Goal: Task Accomplishment & Management: Use online tool/utility

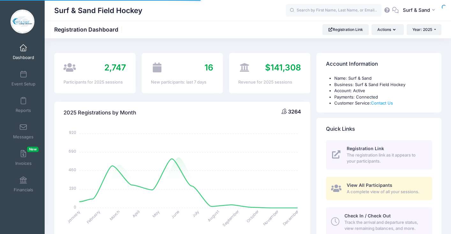
select select
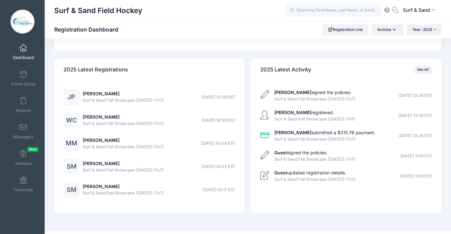
scroll to position [1516, 0]
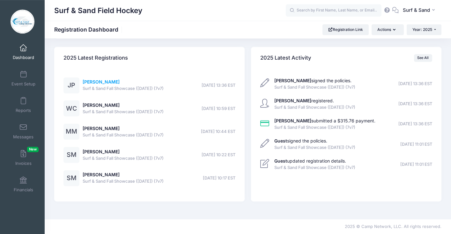
click at [95, 84] on link "[PERSON_NAME]" at bounding box center [101, 81] width 37 height 5
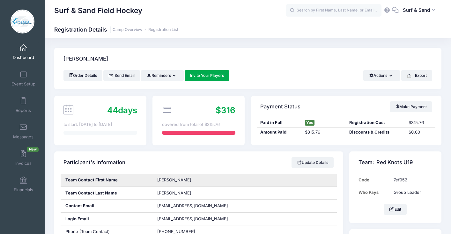
click at [165, 181] on span "Janina" at bounding box center [174, 179] width 34 height 5
copy span "Janina"
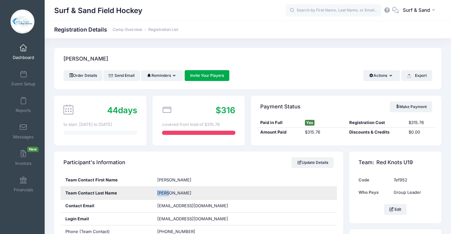
drag, startPoint x: 173, startPoint y: 197, endPoint x: 154, endPoint y: 193, distance: 19.7
click at [154, 193] on div "Perna" at bounding box center [244, 193] width 184 height 13
copy span "Perna"
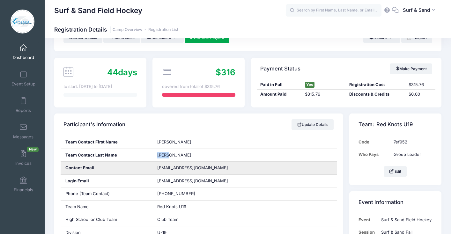
scroll to position [90, 0]
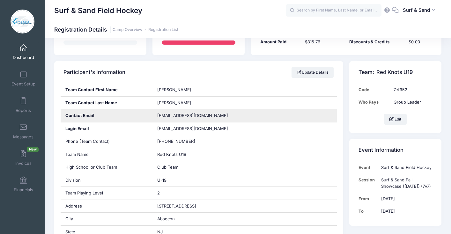
click at [198, 117] on span "redknotsfhc@gmail.com" at bounding box center [192, 115] width 71 height 5
drag, startPoint x: 208, startPoint y: 117, endPoint x: 144, endPoint y: 117, distance: 64.1
click at [144, 117] on div "Contact Email redknotsfhc@gmail.com" at bounding box center [199, 115] width 276 height 13
copy div "redknotsfhc@gmail.com"
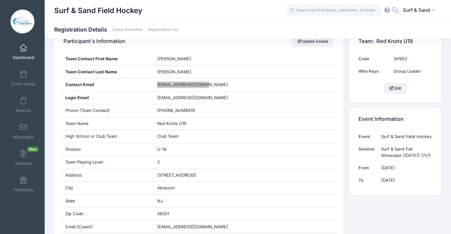
scroll to position [162, 0]
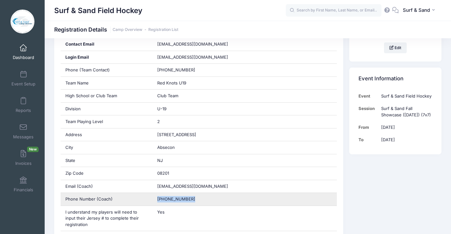
drag, startPoint x: 199, startPoint y: 201, endPoint x: 147, endPoint y: 200, distance: 52.0
click at [147, 200] on div "Phone Number (Coach) (502) 608-3680" at bounding box center [199, 199] width 276 height 13
copy div "(502) 608-3680"
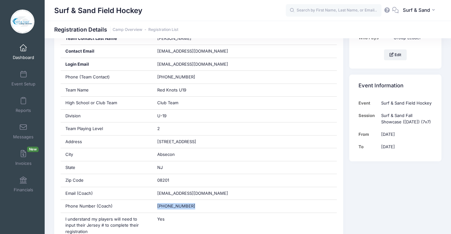
scroll to position [130, 0]
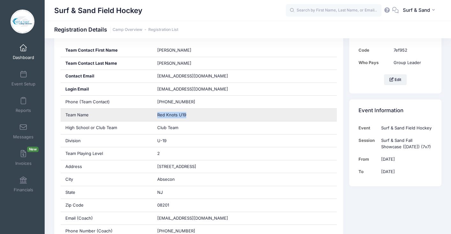
drag, startPoint x: 192, startPoint y: 116, endPoint x: 153, endPoint y: 113, distance: 39.0
click at [153, 113] on div "Red Knots U19" at bounding box center [244, 115] width 184 height 13
copy span "Red Knots U19"
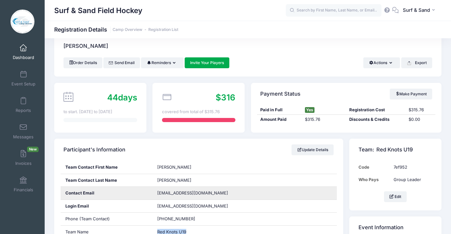
scroll to position [0, 0]
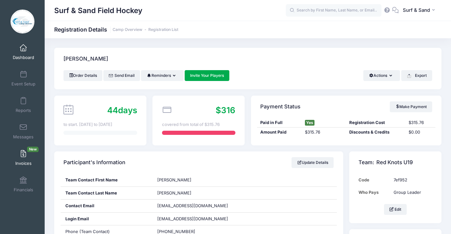
click at [23, 152] on span at bounding box center [23, 153] width 0 height 7
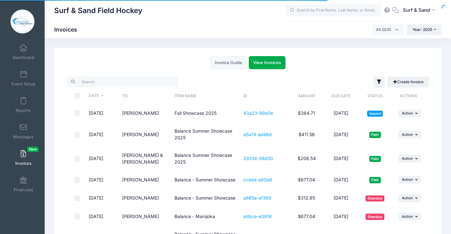
select select
click at [423, 31] on span "Year: 2025" at bounding box center [422, 29] width 20 height 5
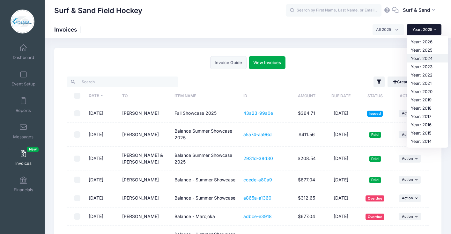
click at [413, 56] on link "Year: 2024" at bounding box center [426, 58] width 41 height 8
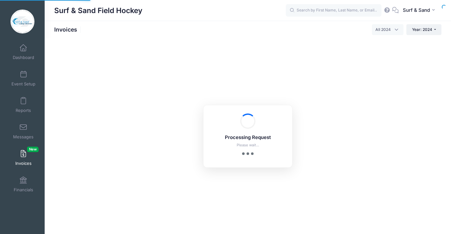
select select
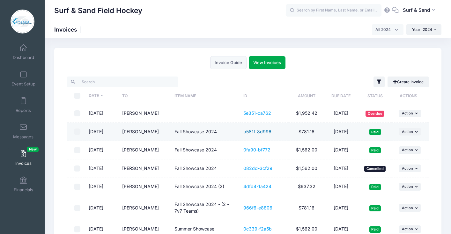
click at [263, 134] on link "b581f-8d996" at bounding box center [257, 131] width 28 height 5
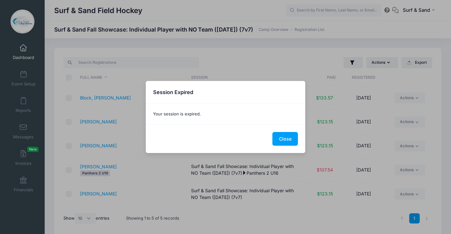
select select "10"
click at [284, 142] on button "Close" at bounding box center [284, 139] width 25 height 14
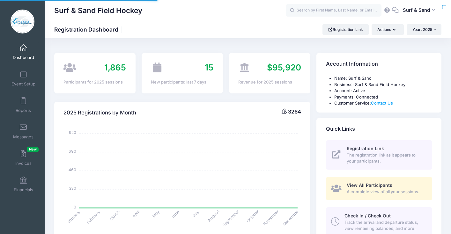
select select
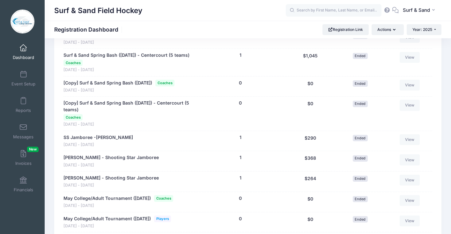
scroll to position [642, 0]
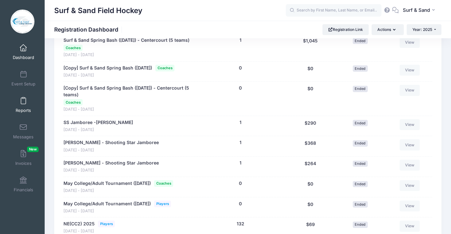
click at [24, 105] on link "Reports" at bounding box center [23, 105] width 30 height 22
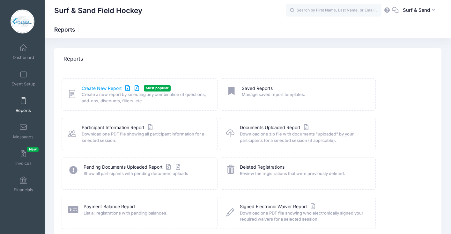
click at [90, 89] on link "Create New Report" at bounding box center [111, 88] width 59 height 7
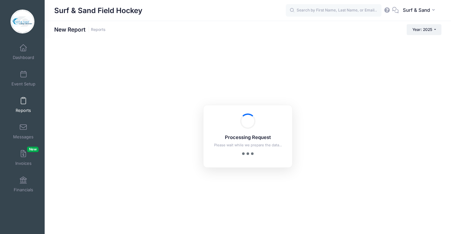
checkbox input "true"
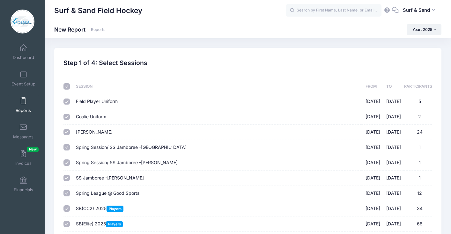
click at [68, 88] on input "checkbox" at bounding box center [66, 86] width 6 height 6
checkbox input "false"
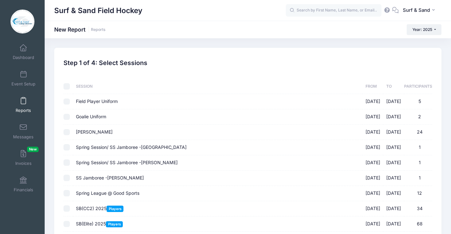
checkbox input "false"
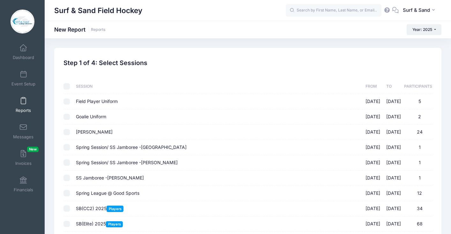
checkbox input "false"
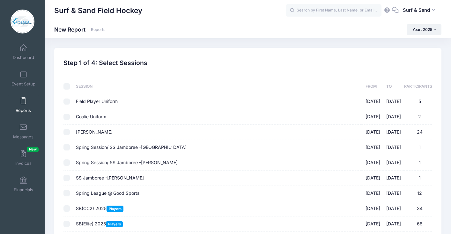
checkbox input "false"
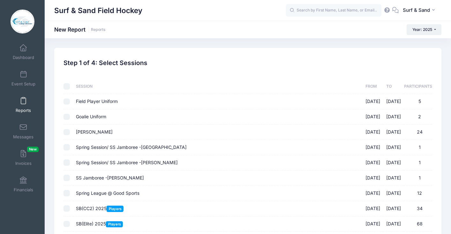
checkbox input "false"
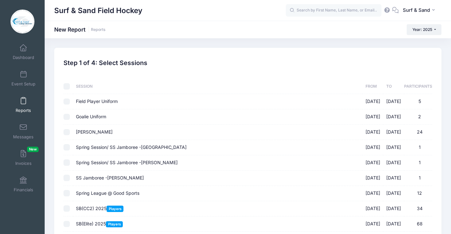
checkbox input "false"
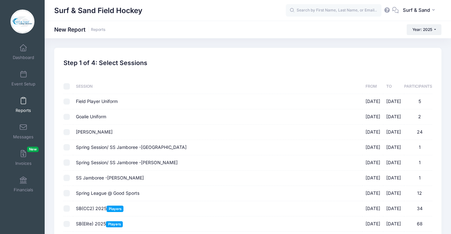
checkbox input "false"
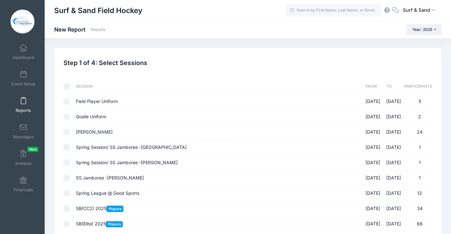
checkbox input "false"
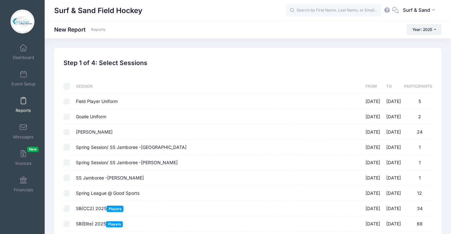
checkbox input "false"
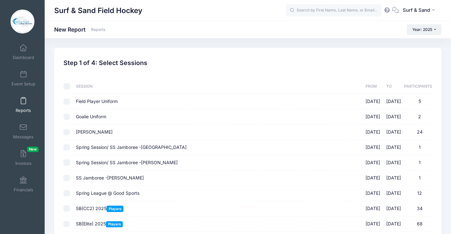
checkbox input "false"
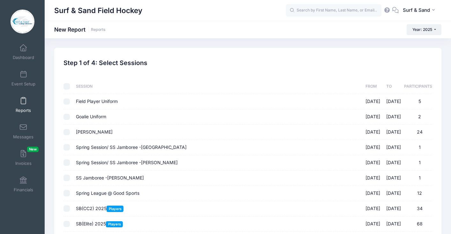
checkbox input "false"
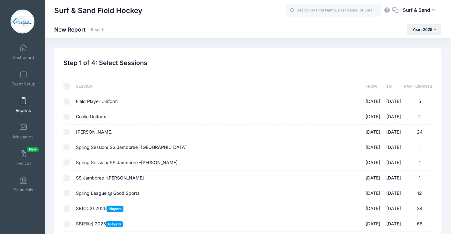
checkbox input "false"
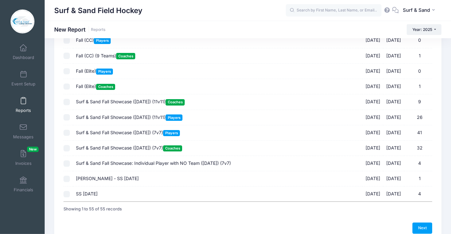
scroll to position [732, 0]
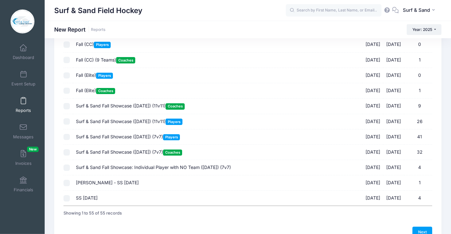
click at [128, 108] on span "Surf & Sand Fall Showcase (Nov 16, 2025) (11v11) Coaches" at bounding box center [130, 105] width 109 height 5
click at [70, 109] on input "Surf & Sand Fall Showcase (Nov 16, 2025) (11v11) Coaches 11/16/2025 - 11/16/202…" at bounding box center [66, 106] width 6 height 6
checkbox input "true"
click at [112, 153] on span "Surf & Sand Fall Showcase (Nov 16, 2025) (7v7) Coaches" at bounding box center [129, 151] width 106 height 5
click at [70, 153] on input "Surf & Sand Fall Showcase (Nov 16, 2025) (7v7) Coaches 11/16/2025 - 11/16/2025 …" at bounding box center [66, 152] width 6 height 6
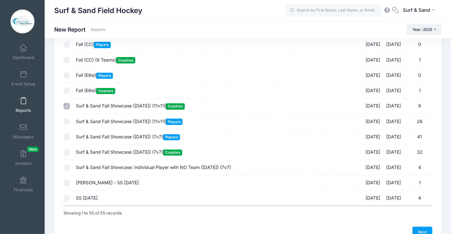
checkbox input "true"
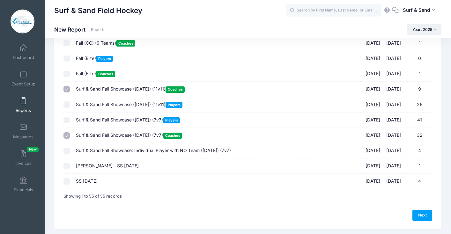
scroll to position [759, 0]
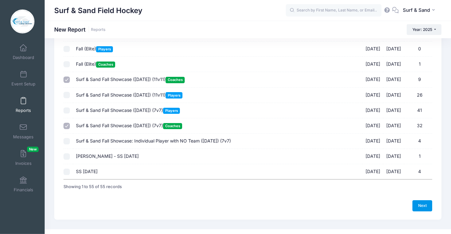
click at [422, 208] on link "Next" at bounding box center [422, 205] width 20 height 11
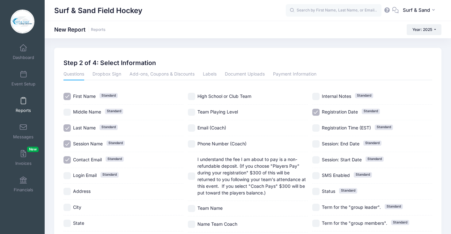
scroll to position [99, 0]
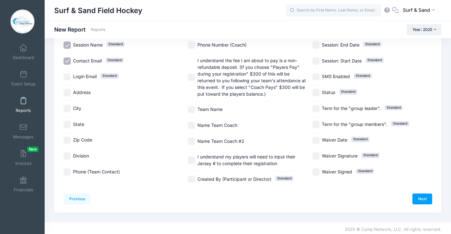
click at [423, 202] on div "Previous Next Step 2 of 4: Select Information 1 Select Sessions 2 Select Inform…" at bounding box center [247, 81] width 387 height 264
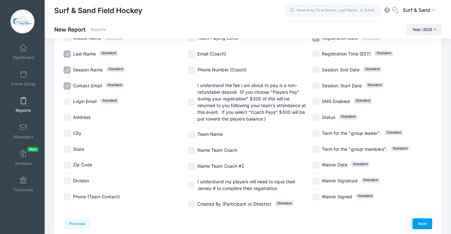
scroll to position [48, 0]
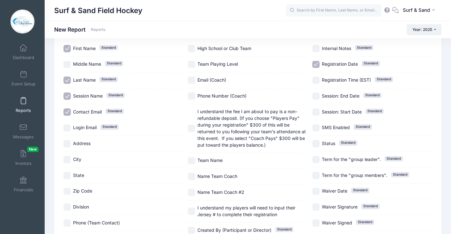
click at [79, 203] on div "Division" at bounding box center [123, 207] width 120 height 16
checkbox input "true"
click at [77, 159] on span "City" at bounding box center [77, 158] width 8 height 5
checkbox input "true"
click at [77, 173] on span "State" at bounding box center [78, 174] width 11 height 5
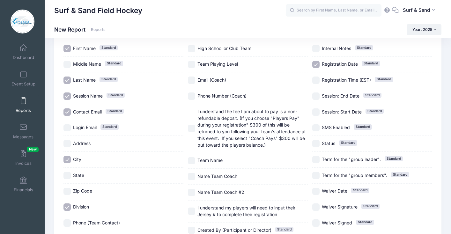
checkbox input "true"
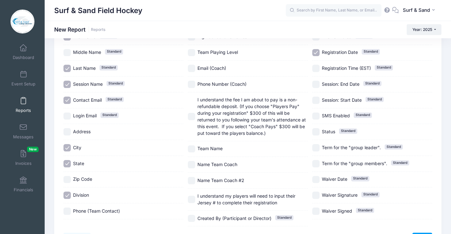
scroll to position [69, 0]
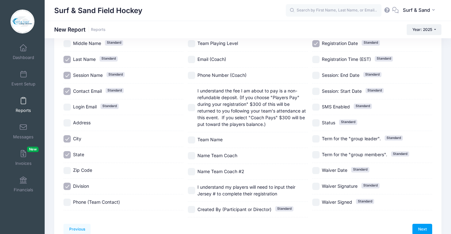
click at [84, 200] on span "Phone (Team Contact)" at bounding box center [96, 201] width 47 height 5
checkbox input "true"
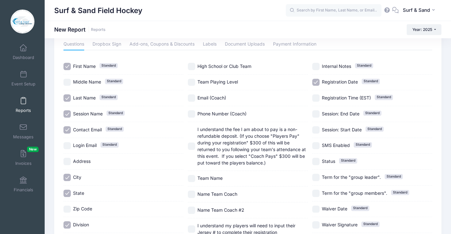
scroll to position [0, 0]
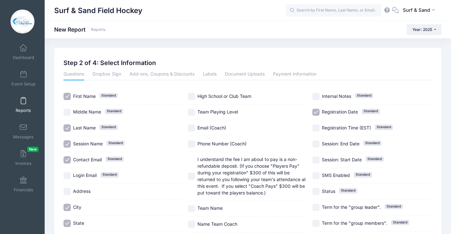
click at [202, 112] on div "Team Playing Level" at bounding box center [248, 113] width 120 height 16
checkbox input "true"
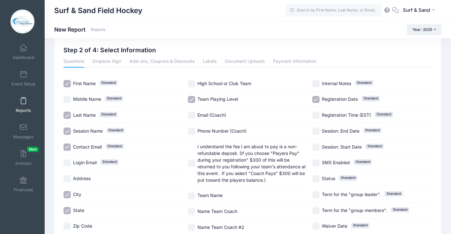
scroll to position [32, 0]
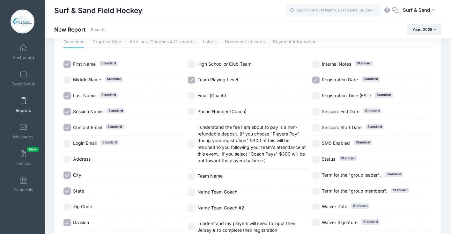
click at [209, 173] on span "Team Name" at bounding box center [209, 175] width 25 height 5
checkbox input "true"
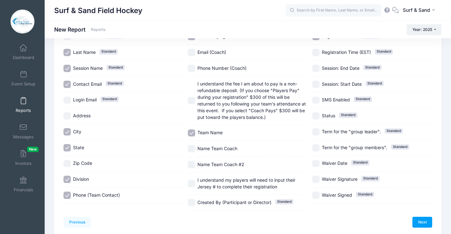
scroll to position [99, 0]
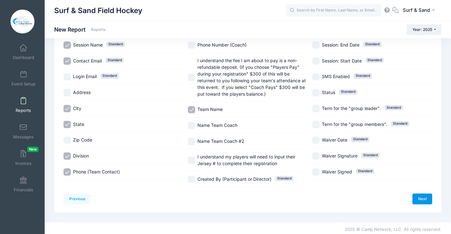
click at [417, 199] on link "Next" at bounding box center [422, 198] width 20 height 11
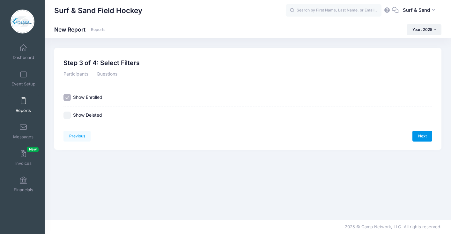
click at [424, 139] on link "Next" at bounding box center [422, 136] width 20 height 11
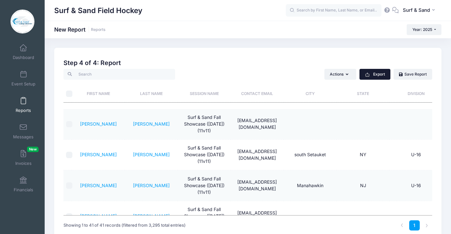
click at [373, 76] on button "Export" at bounding box center [374, 74] width 31 height 11
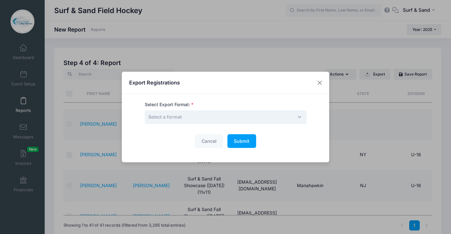
click at [244, 118] on span "Select a format" at bounding box center [226, 117] width 162 height 14
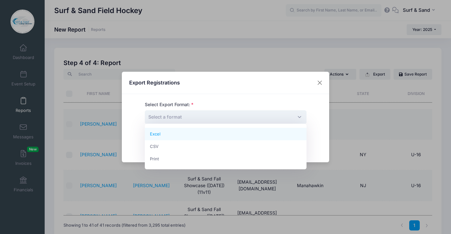
select select "excel"
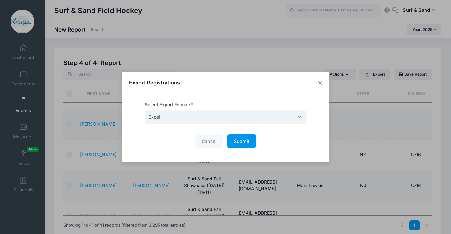
click at [249, 141] on span "Submit" at bounding box center [242, 140] width 16 height 5
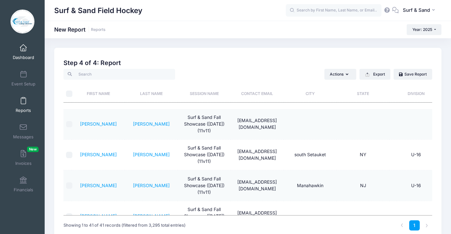
click at [28, 51] on link "Dashboard" at bounding box center [23, 52] width 30 height 22
click at [23, 76] on span at bounding box center [23, 74] width 0 height 7
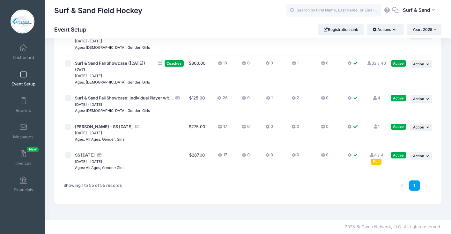
scroll to position [1626, 0]
click at [424, 66] on span "Action" at bounding box center [418, 64] width 11 height 4
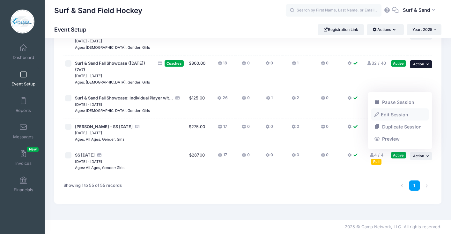
click at [404, 116] on link "Edit Session" at bounding box center [400, 114] width 58 height 12
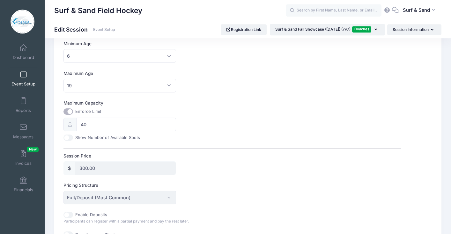
scroll to position [150, 0]
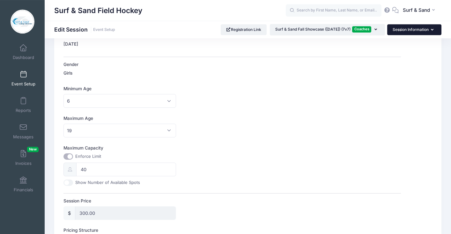
click at [424, 32] on button "Session Information" at bounding box center [414, 29] width 54 height 11
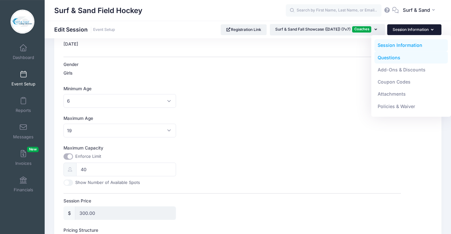
click at [394, 60] on link "Questions" at bounding box center [411, 57] width 74 height 12
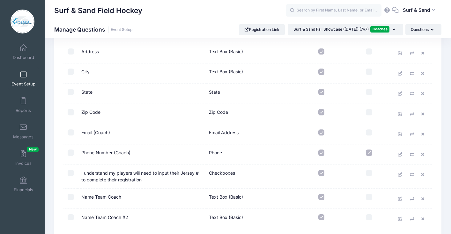
scroll to position [128, 0]
